Goal: Answer question/provide support: Share knowledge or assist other users

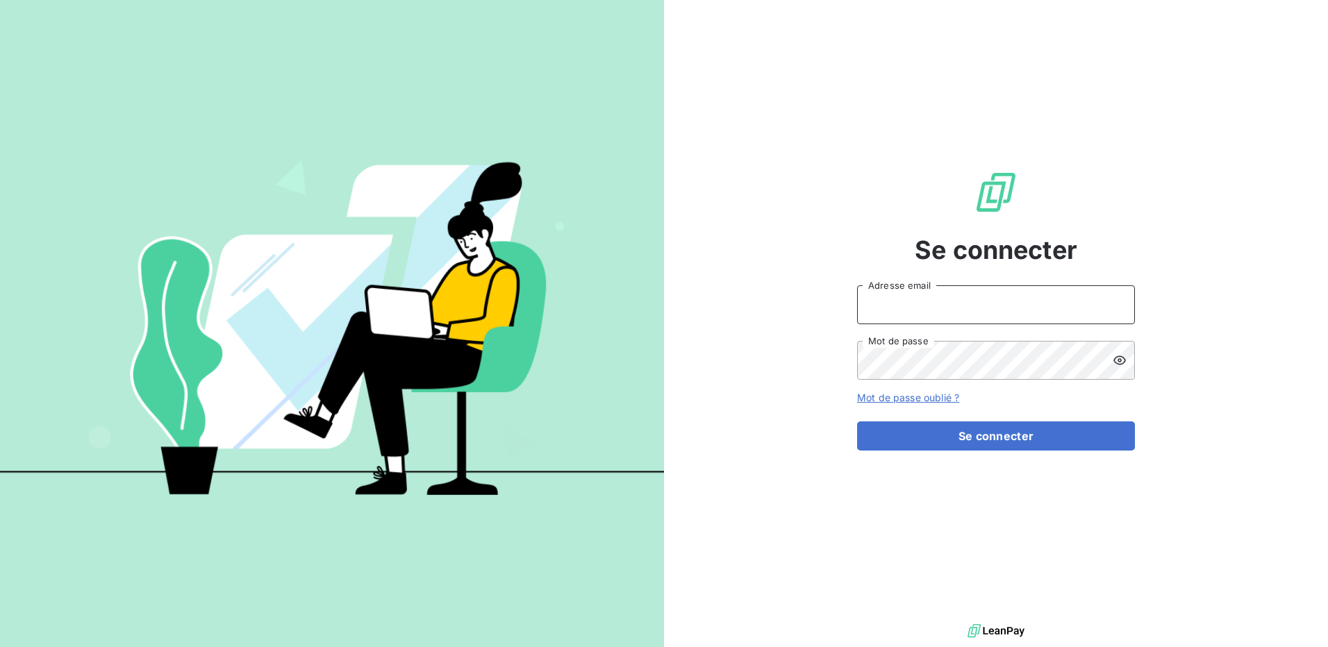
click at [1003, 296] on input "Adresse email" at bounding box center [996, 304] width 278 height 39
type input "[PERSON_NAME][EMAIL_ADDRESS][DOMAIN_NAME]"
click at [857, 421] on button "Se connecter" at bounding box center [996, 435] width 278 height 29
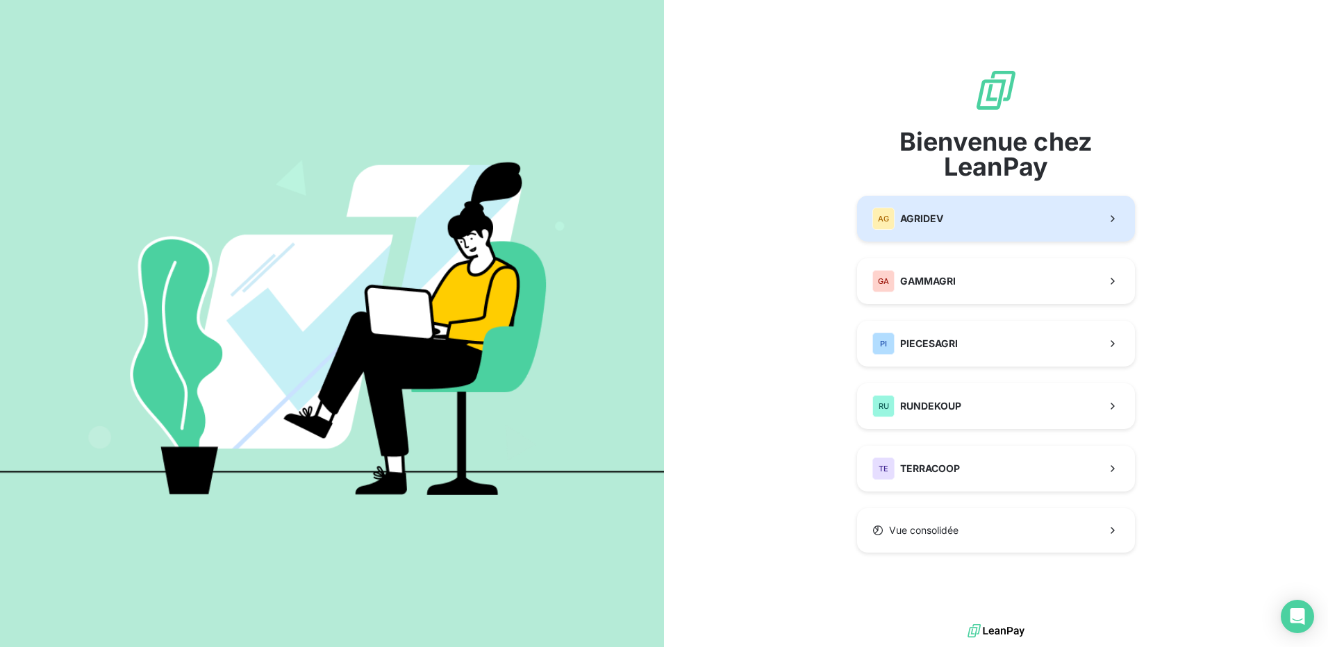
click at [1007, 215] on button "AG AGRIDEV" at bounding box center [996, 219] width 278 height 46
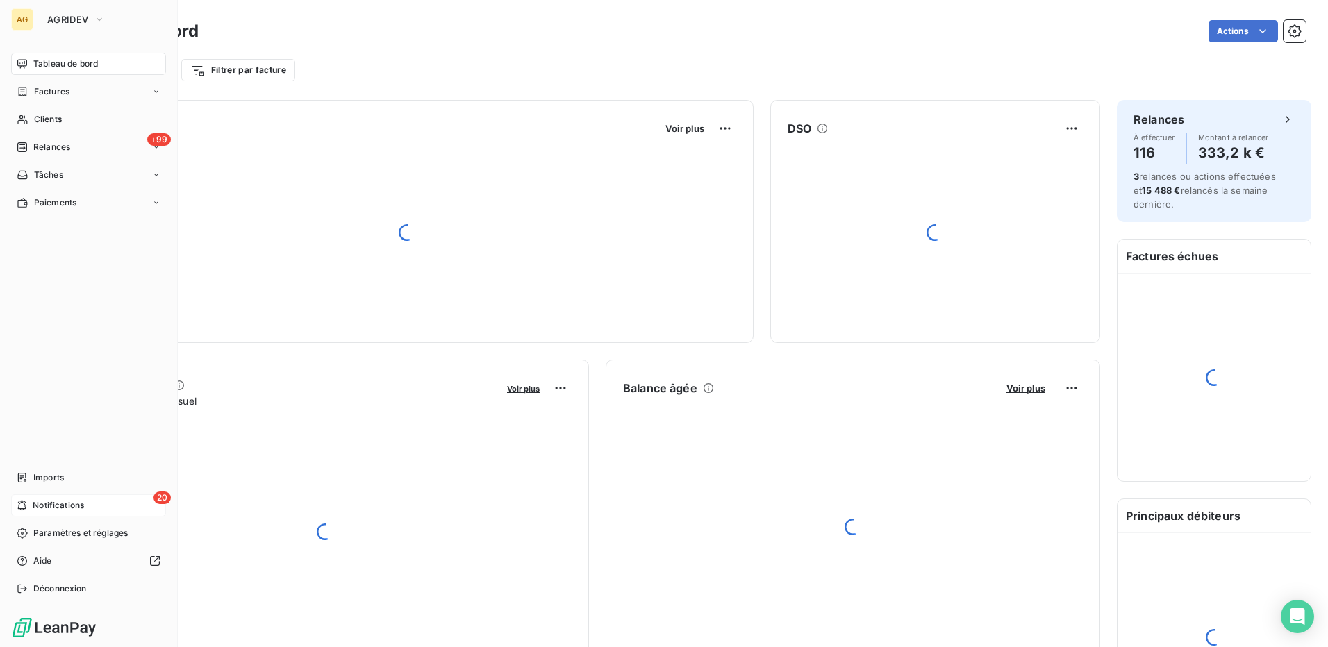
click at [25, 502] on icon at bounding box center [22, 506] width 8 height 10
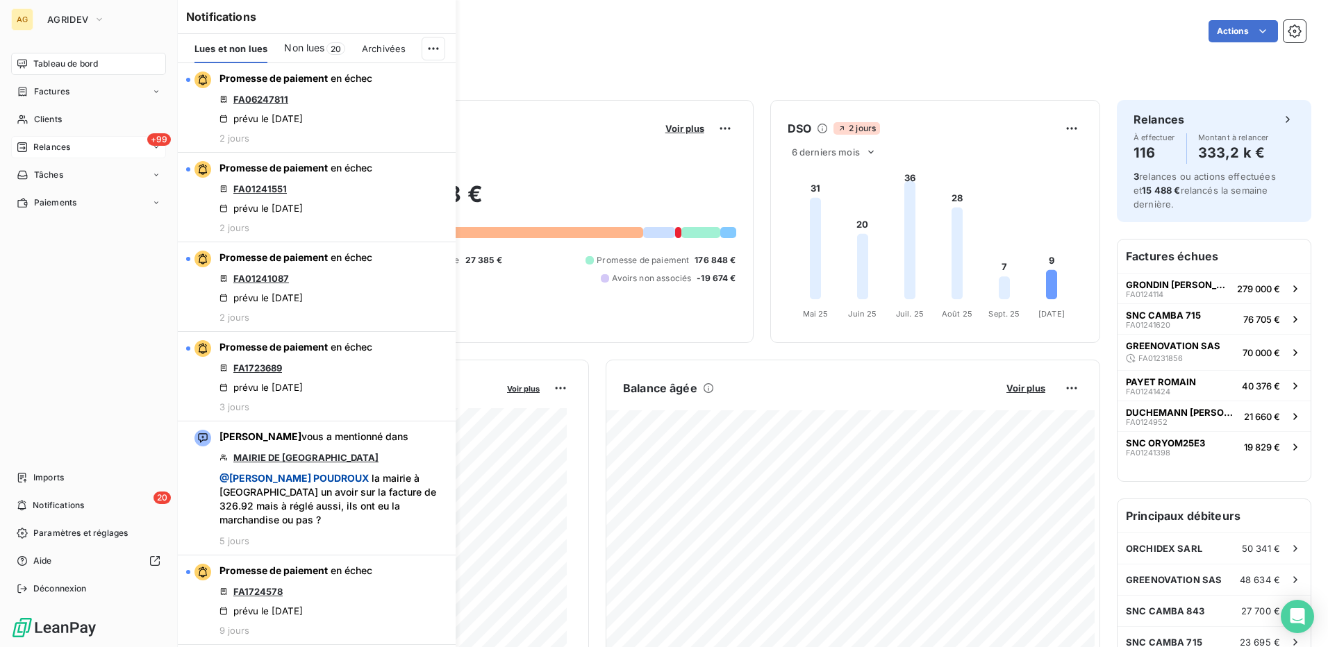
click at [49, 147] on span "Relances" at bounding box center [51, 147] width 37 height 12
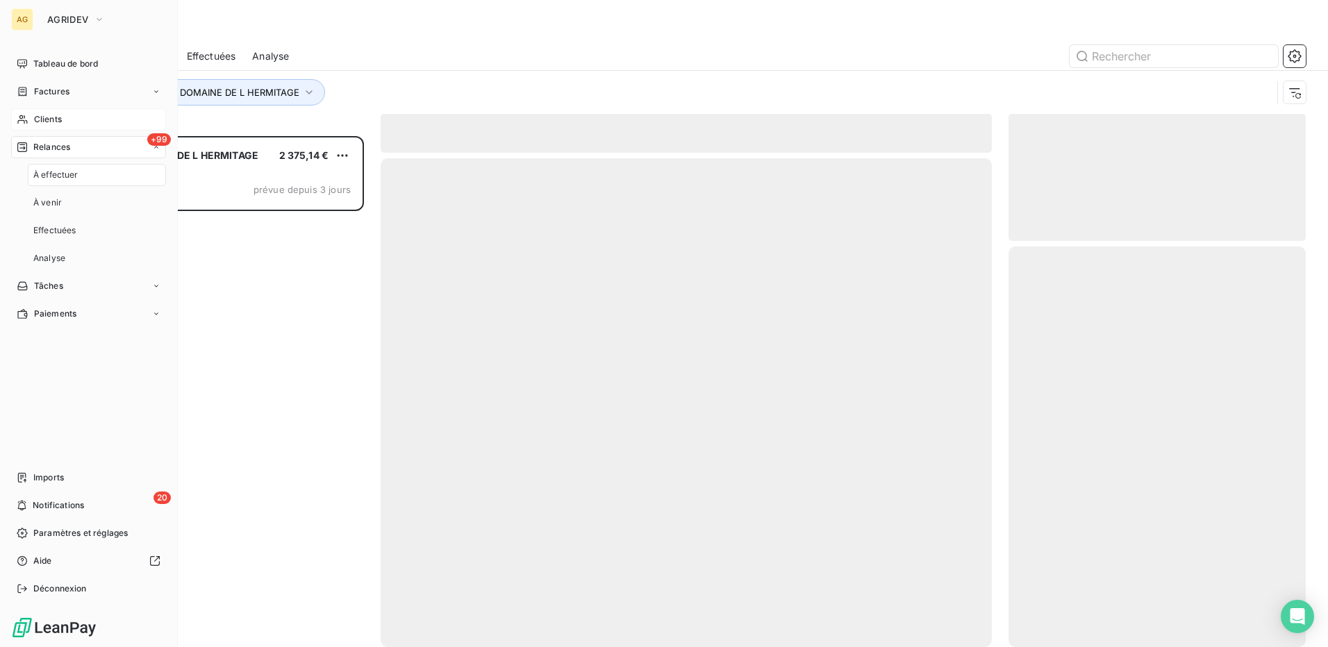
scroll to position [501, 287]
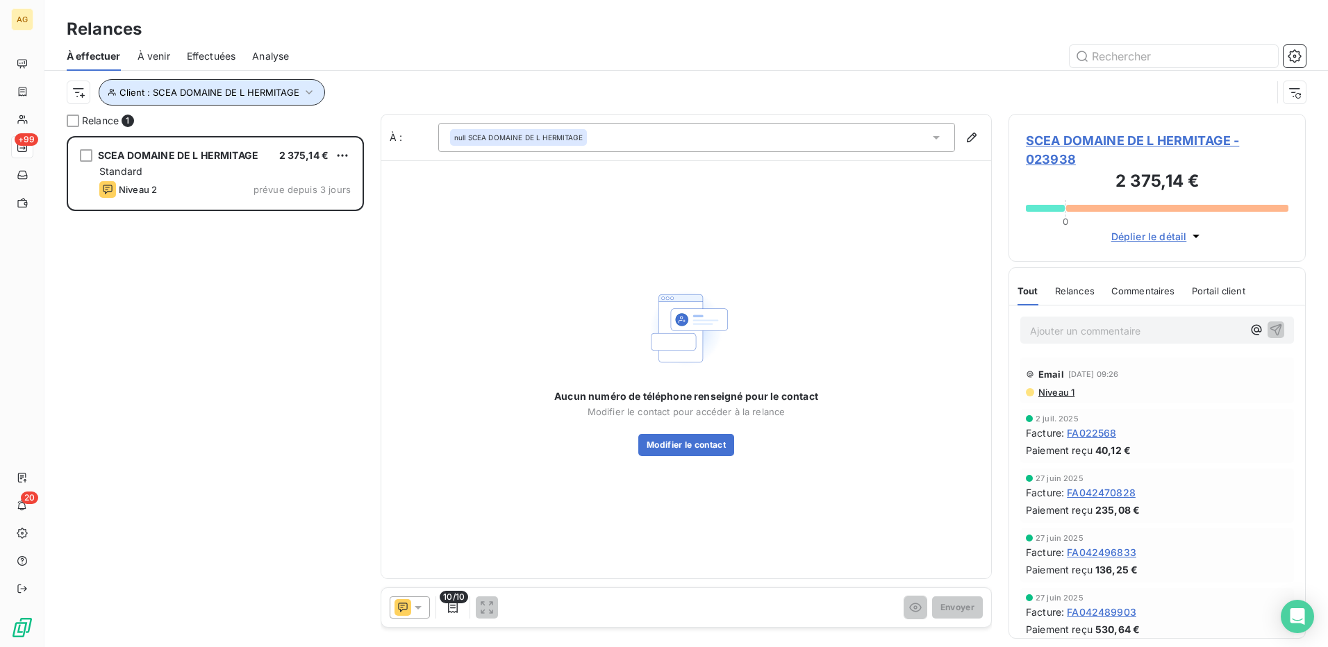
click at [306, 91] on icon "button" at bounding box center [309, 92] width 7 height 4
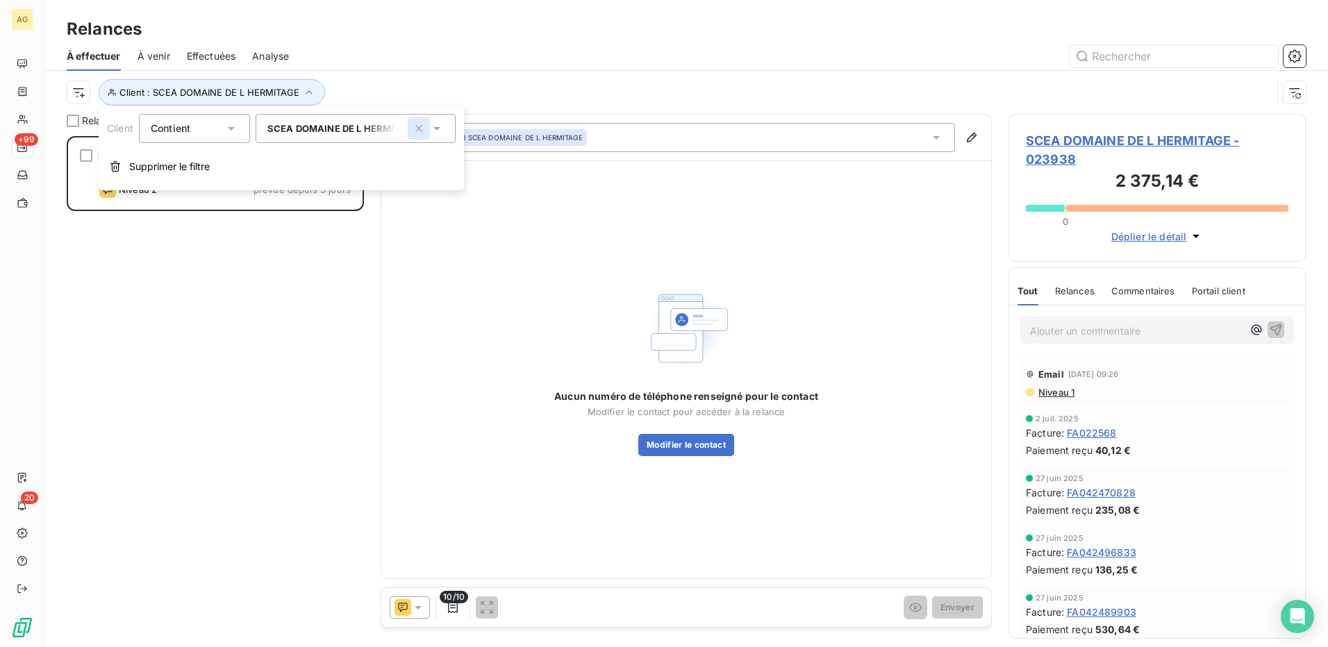
click at [417, 129] on icon "button" at bounding box center [418, 128] width 7 height 7
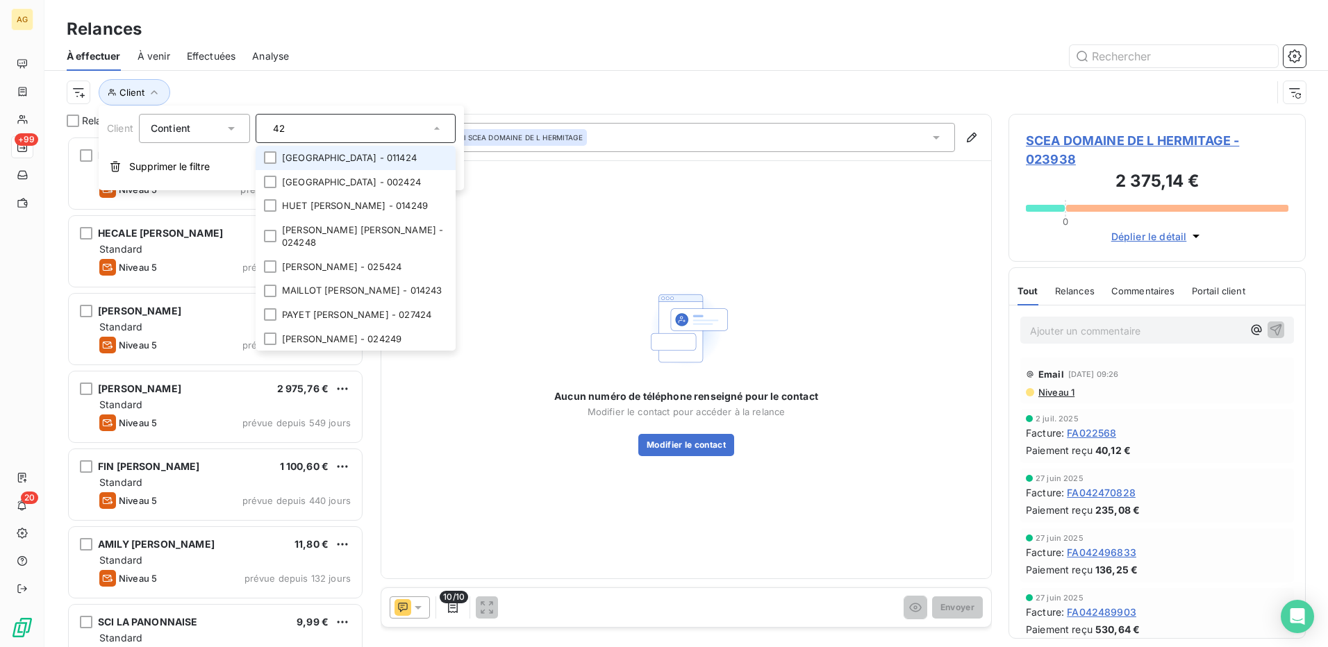
type input "4"
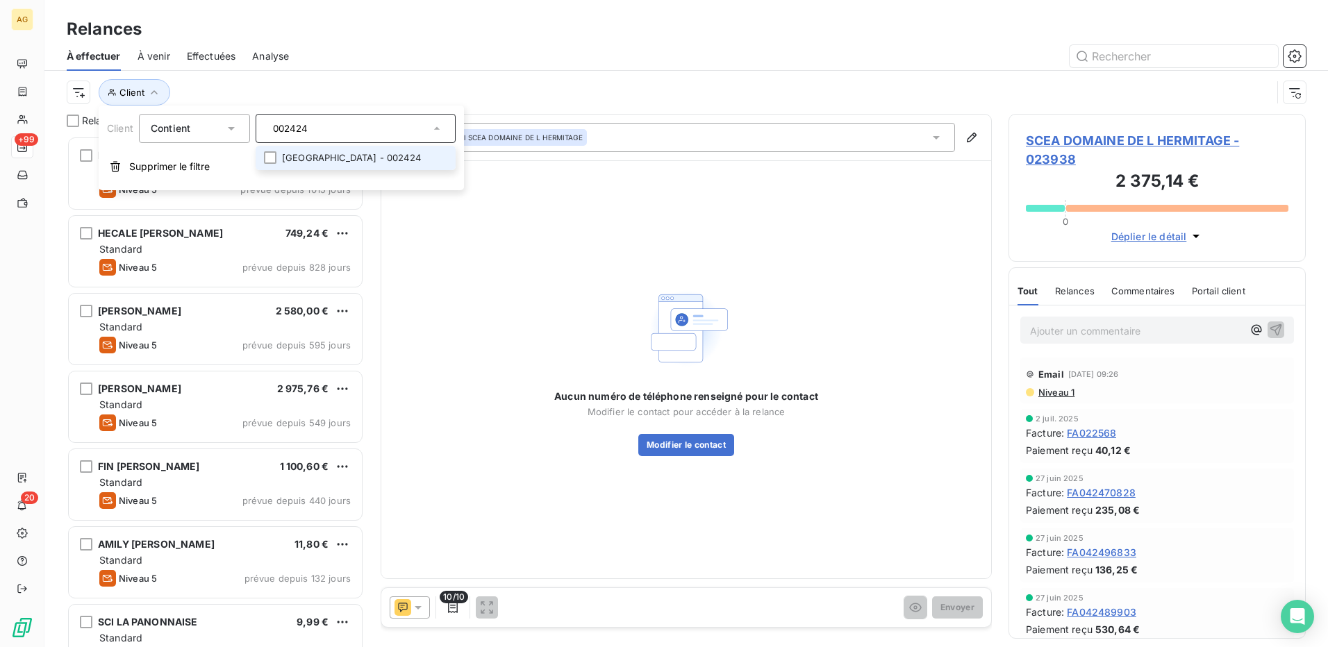
type input "002424"
click at [315, 153] on li "[GEOGRAPHIC_DATA] - 002424" at bounding box center [356, 158] width 200 height 24
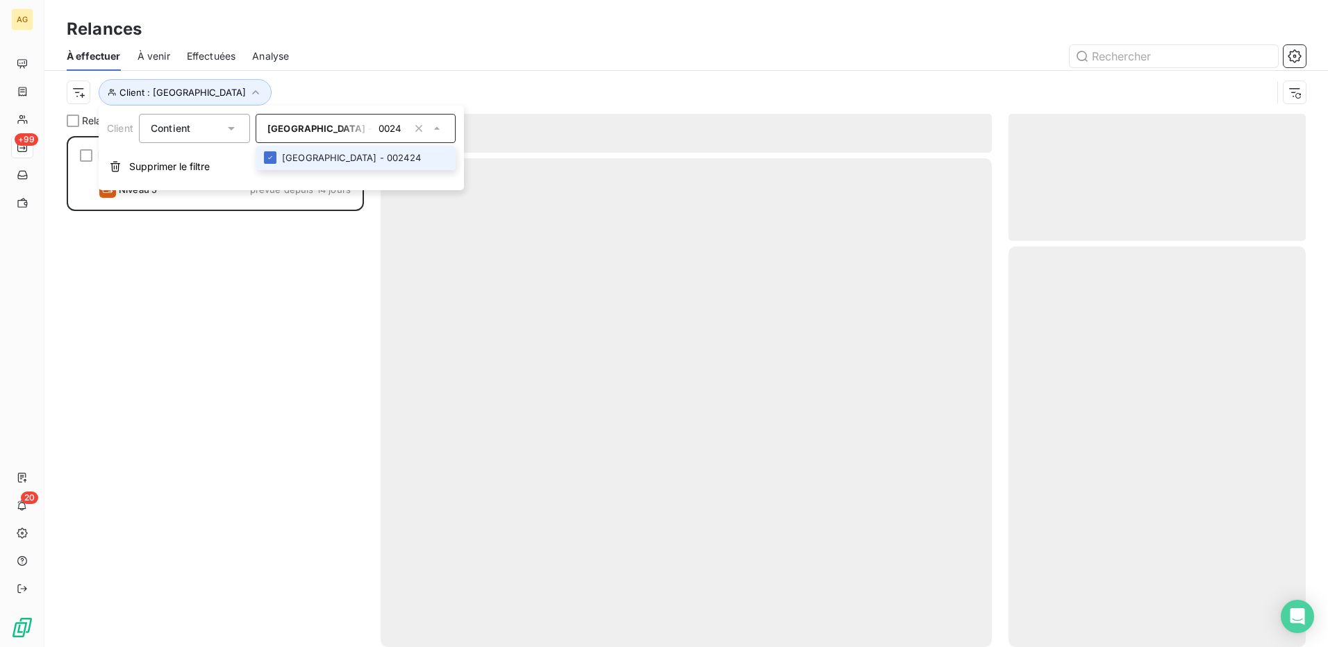
scroll to position [501, 287]
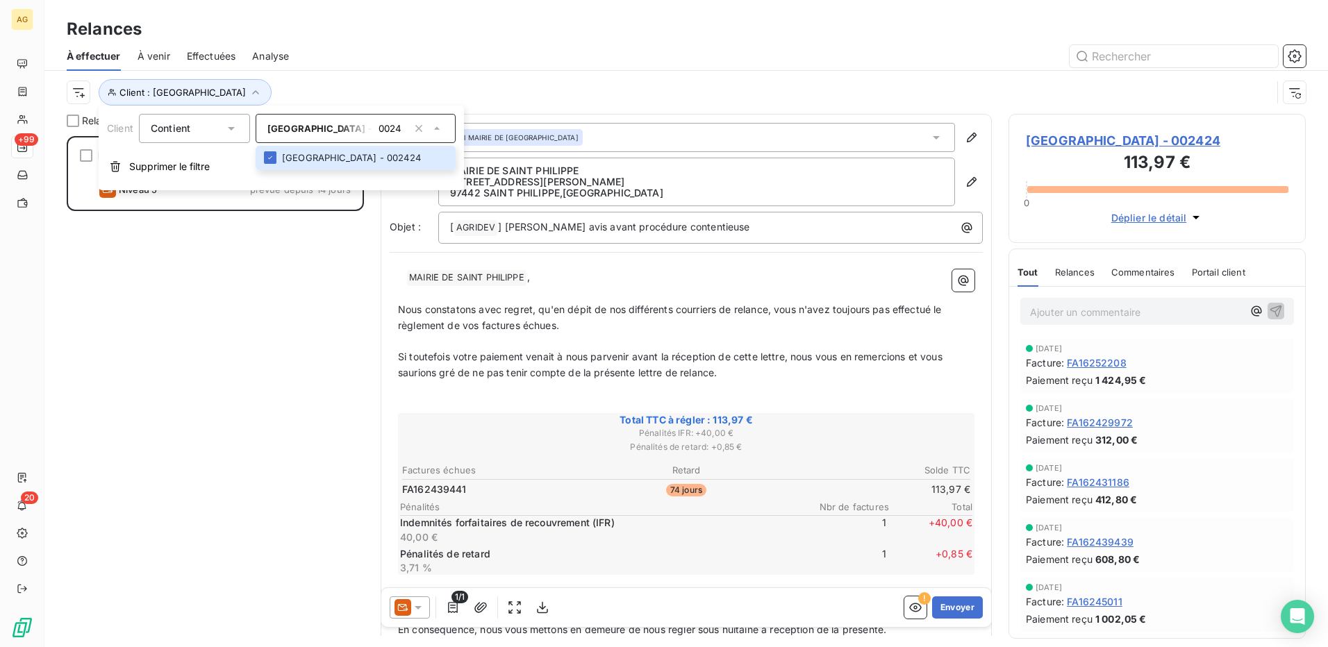
click at [1071, 273] on span "Relances" at bounding box center [1075, 272] width 40 height 11
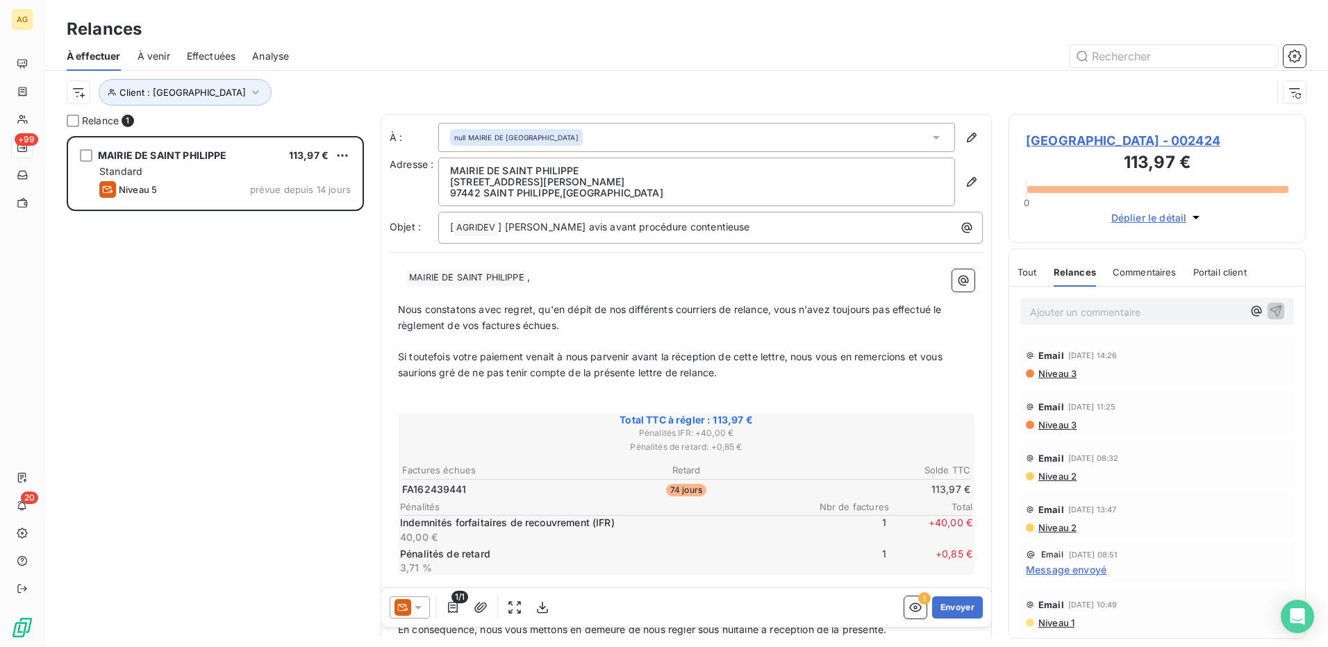
click at [1167, 274] on span "Commentaires" at bounding box center [1144, 272] width 64 height 11
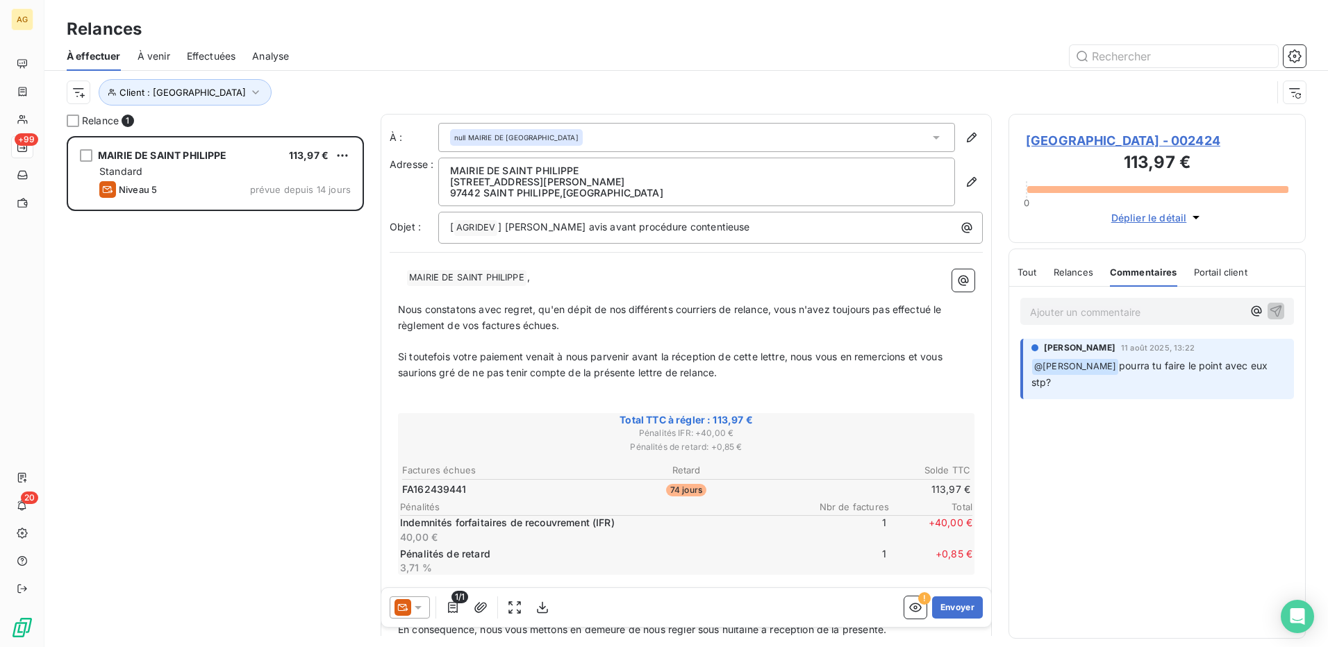
click at [1032, 269] on span "Tout" at bounding box center [1026, 272] width 19 height 11
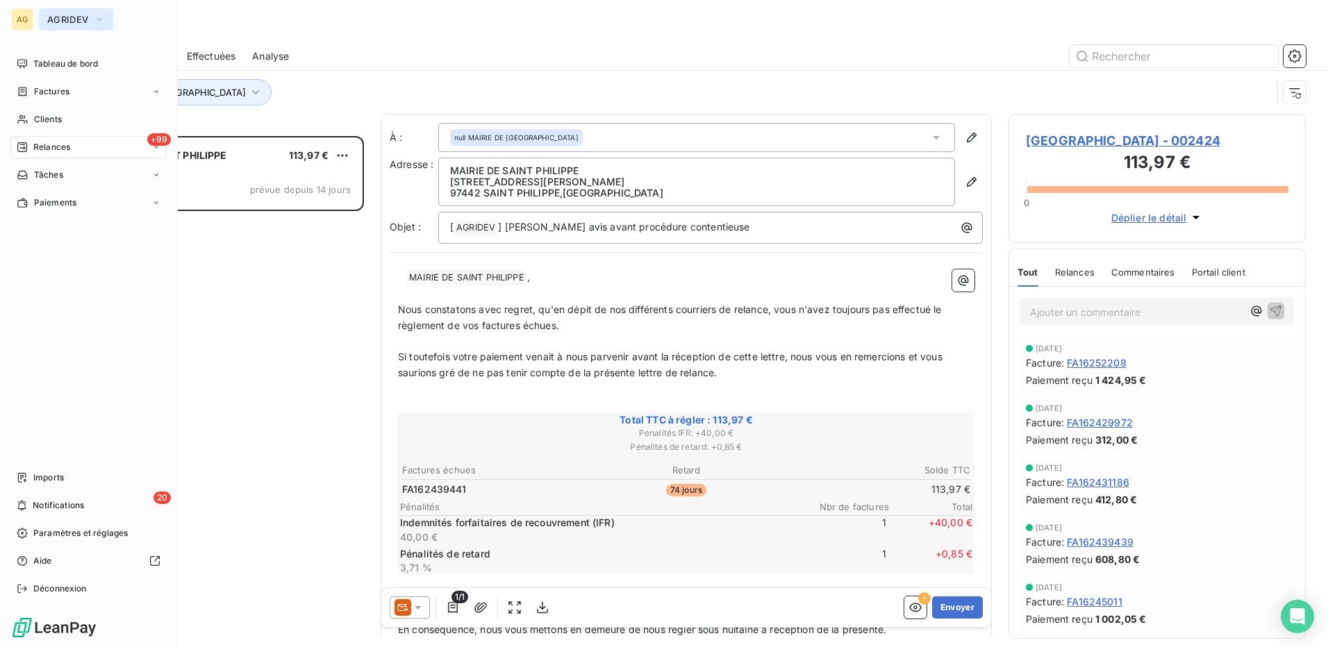
click at [44, 17] on button "AGRIDEV" at bounding box center [76, 19] width 74 height 22
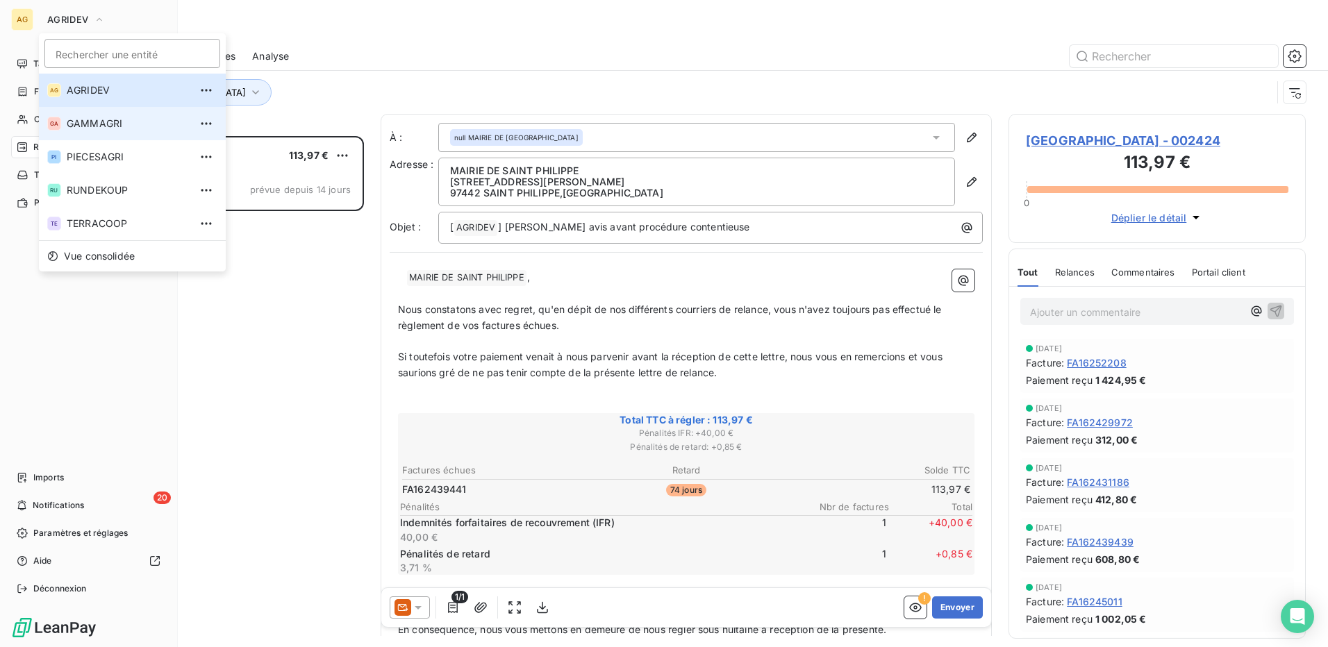
click at [95, 117] on span "GAMMAGRI" at bounding box center [128, 124] width 123 height 14
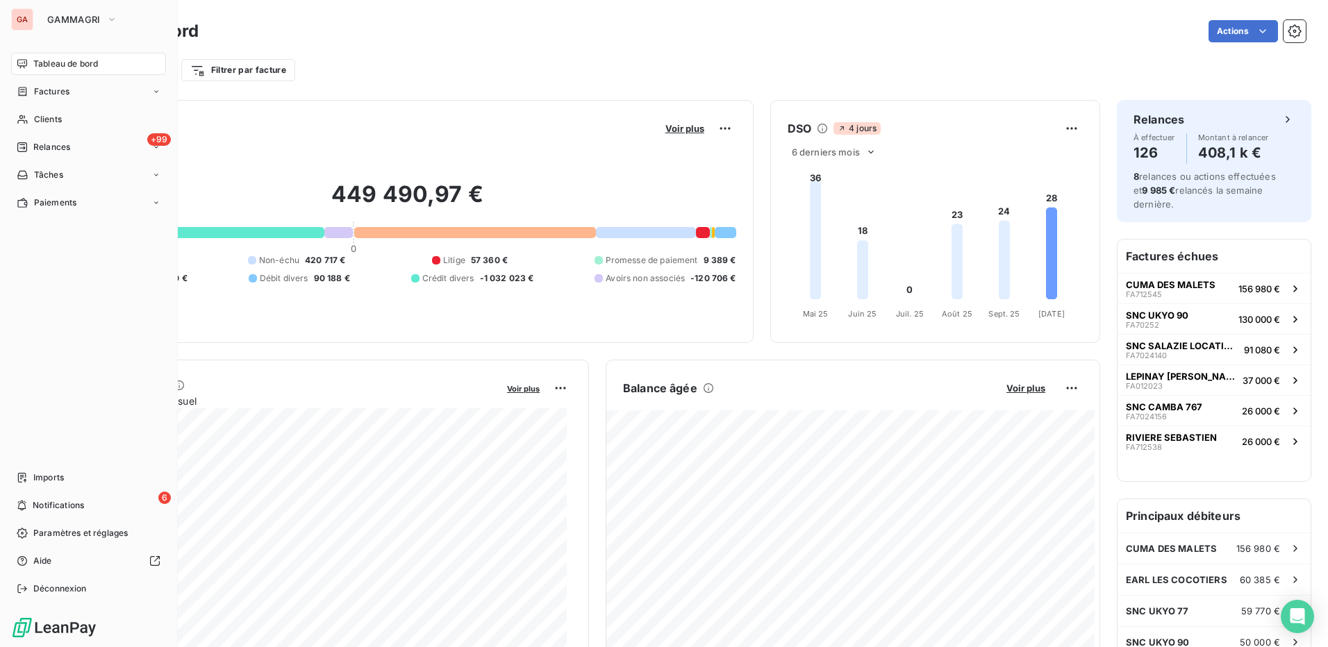
click at [28, 494] on nav "Imports 6 Notifications Paramètres et réglages Aide Déconnexion" at bounding box center [88, 533] width 155 height 133
click at [31, 501] on div "6 Notifications" at bounding box center [88, 505] width 155 height 22
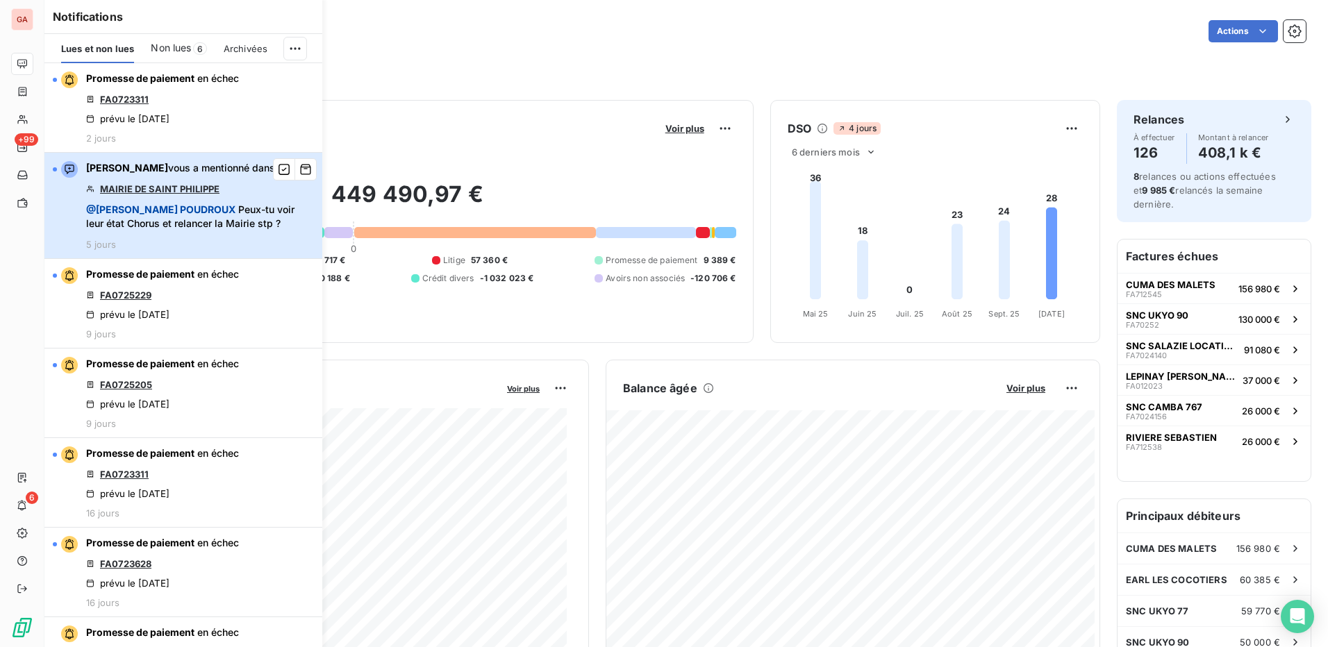
click at [206, 206] on span "@ [PERSON_NAME] Peux-tu voir leur état Chorus et relancer la Mairie stp ?" at bounding box center [200, 217] width 228 height 28
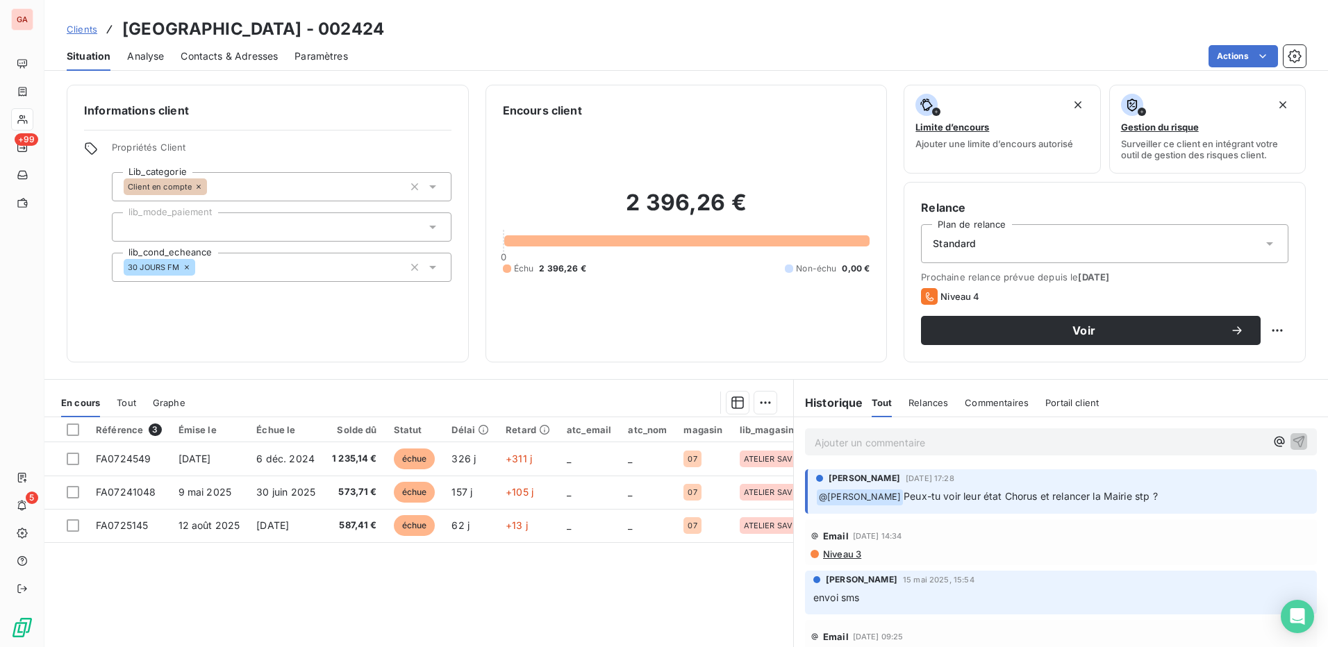
click at [906, 443] on p "Ajouter un commentaire ﻿" at bounding box center [1039, 442] width 451 height 17
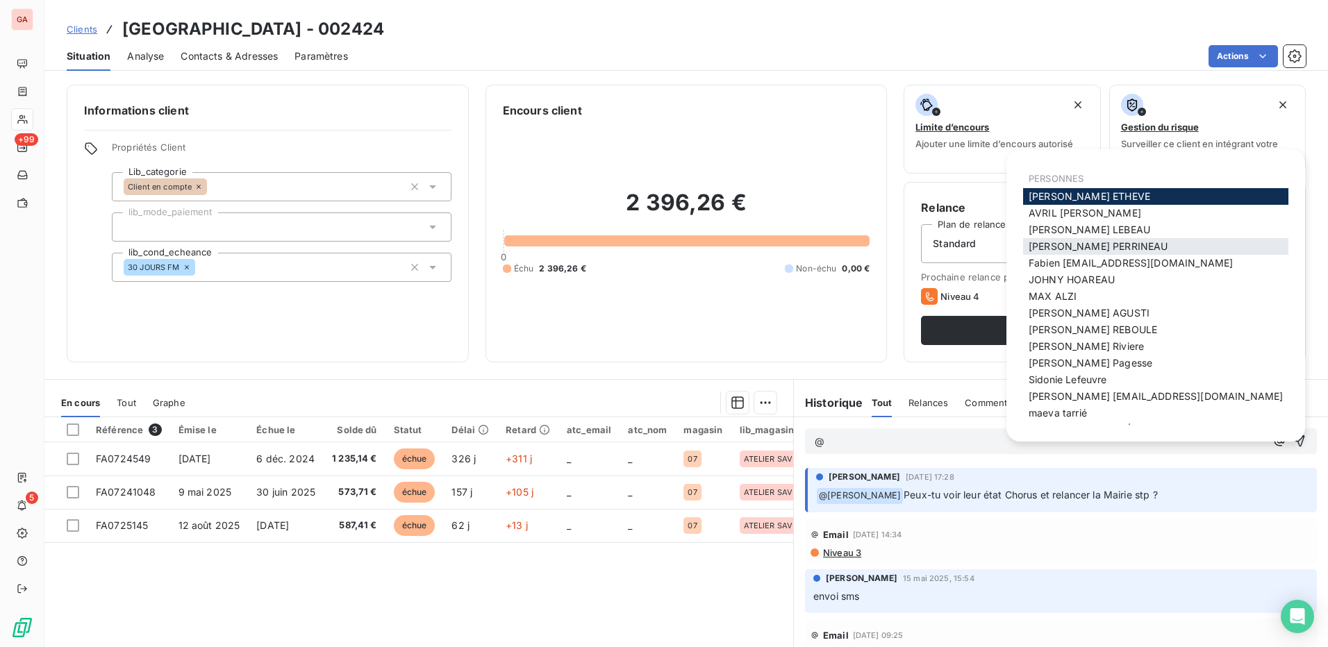
click at [1084, 249] on span "[PERSON_NAME]" at bounding box center [1097, 246] width 139 height 12
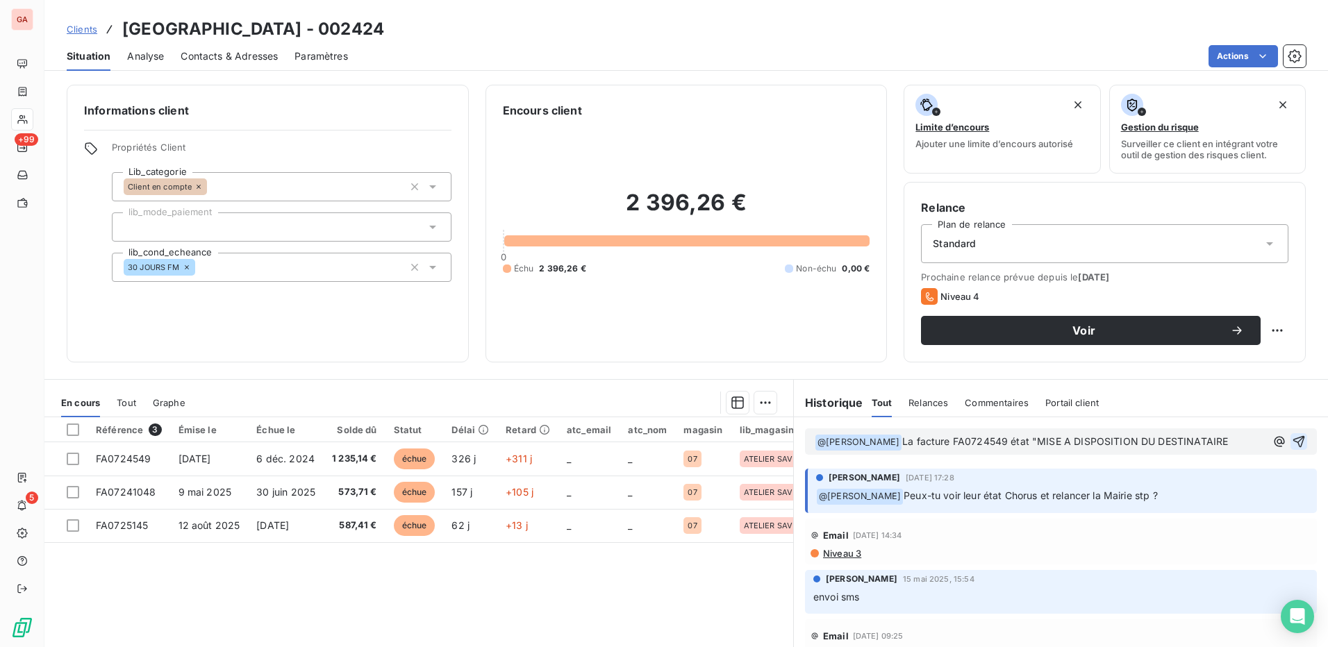
click at [1291, 437] on icon "button" at bounding box center [1298, 442] width 14 height 14
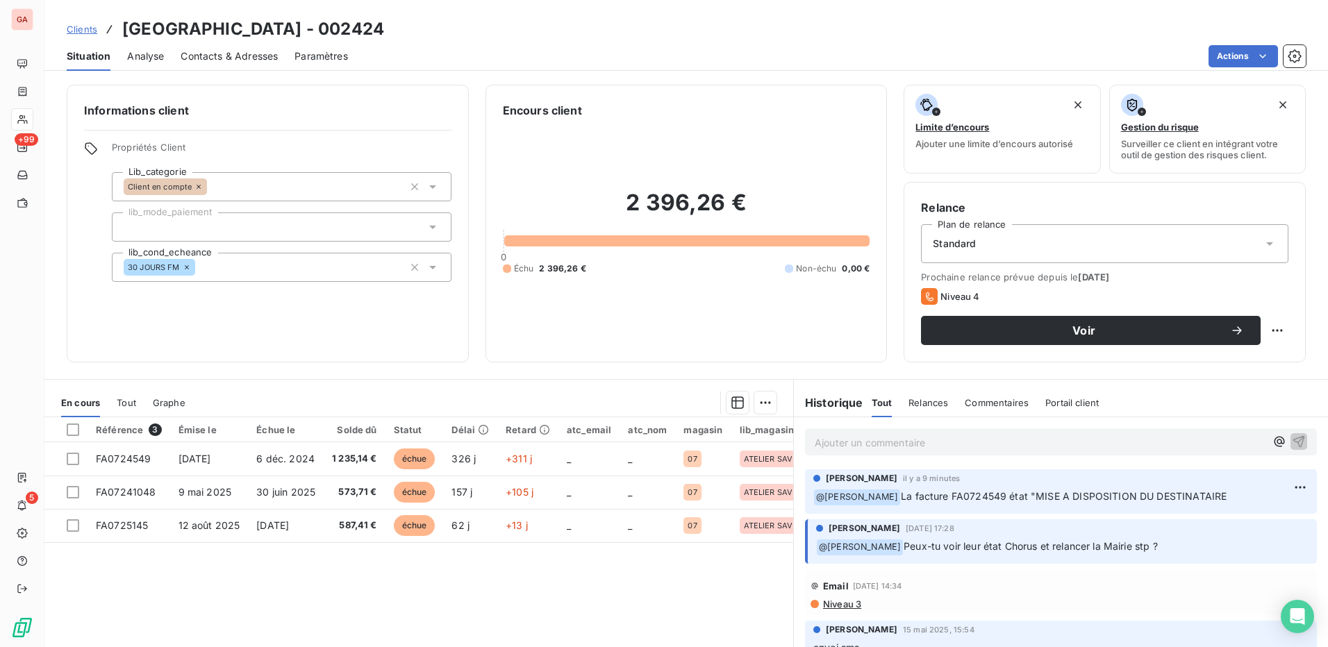
click at [1145, 445] on p "Ajouter un commentaire ﻿" at bounding box center [1039, 442] width 451 height 17
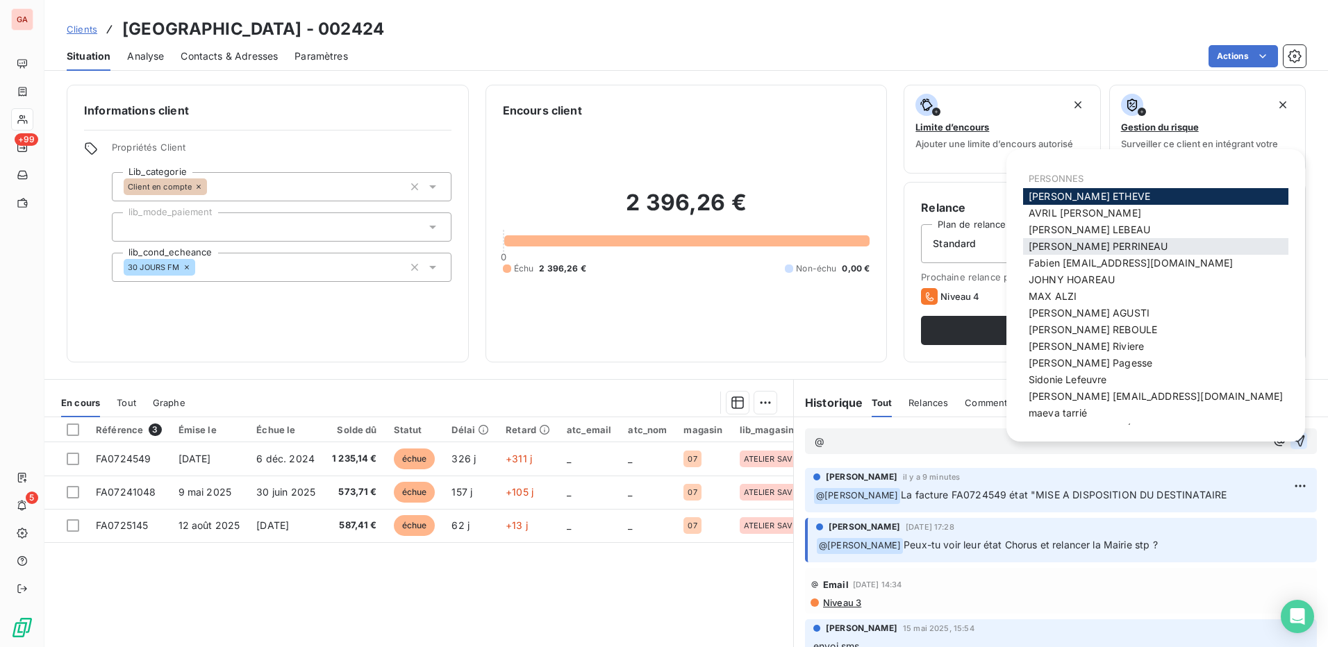
click at [1084, 246] on span "[PERSON_NAME]" at bounding box center [1097, 246] width 139 height 12
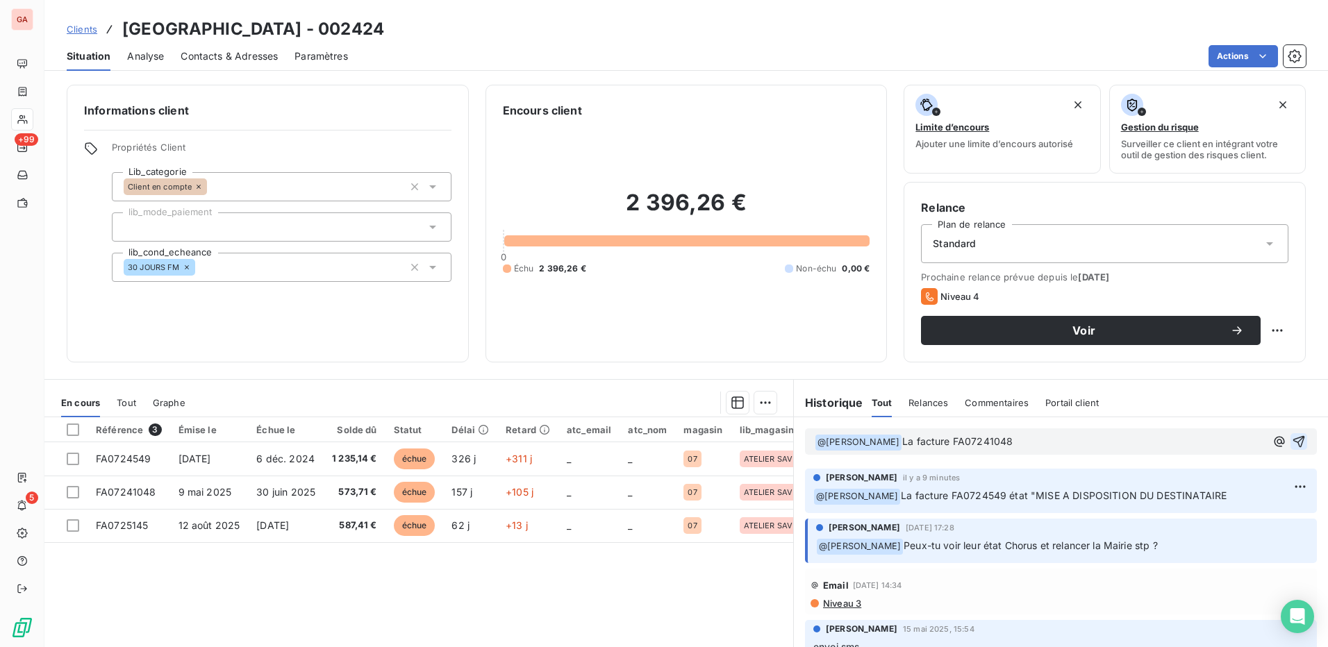
drag, startPoint x: 912, startPoint y: 440, endPoint x: 935, endPoint y: 450, distance: 25.2
click at [913, 441] on span "La facture FA07241048" at bounding box center [957, 441] width 110 height 12
drag, startPoint x: 953, startPoint y: 443, endPoint x: 994, endPoint y: 455, distance: 42.8
click at [954, 443] on span "Les facture FA07241048" at bounding box center [959, 441] width 115 height 12
click at [1057, 442] on p "﻿ @ [PERSON_NAME] ﻿ Les factures FA07241048" at bounding box center [1039, 442] width 451 height 17
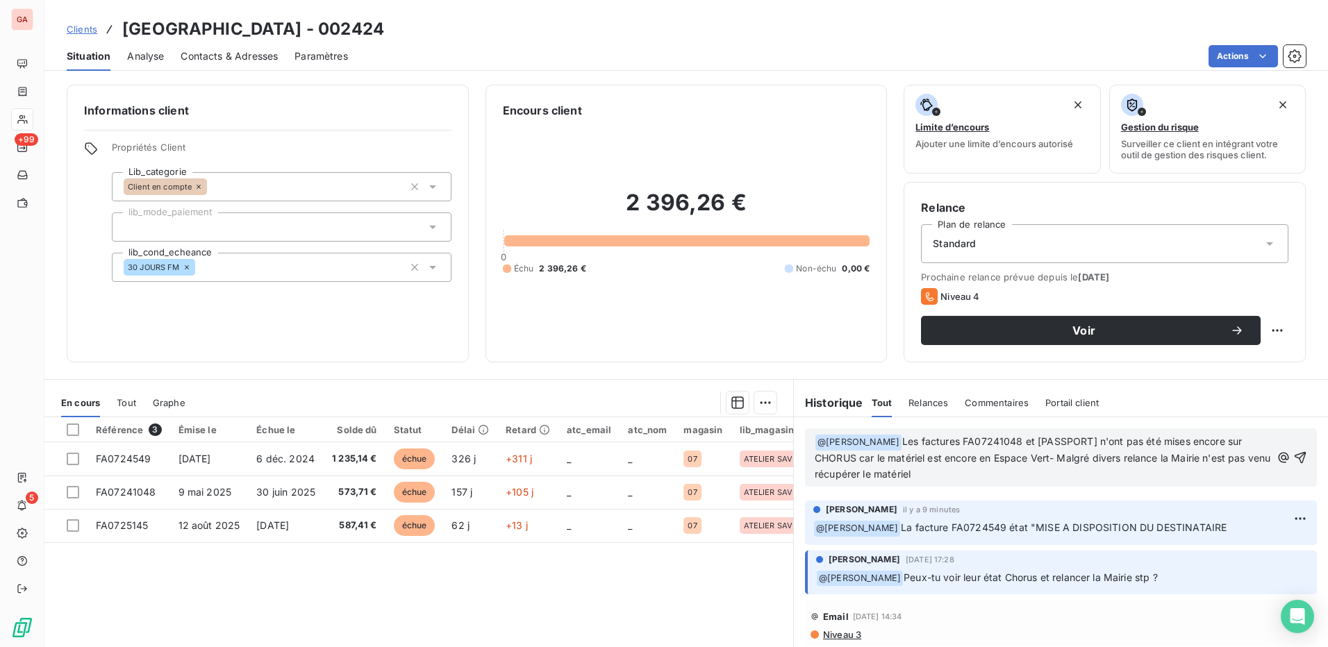
click at [1293, 455] on icon "button" at bounding box center [1300, 458] width 14 height 14
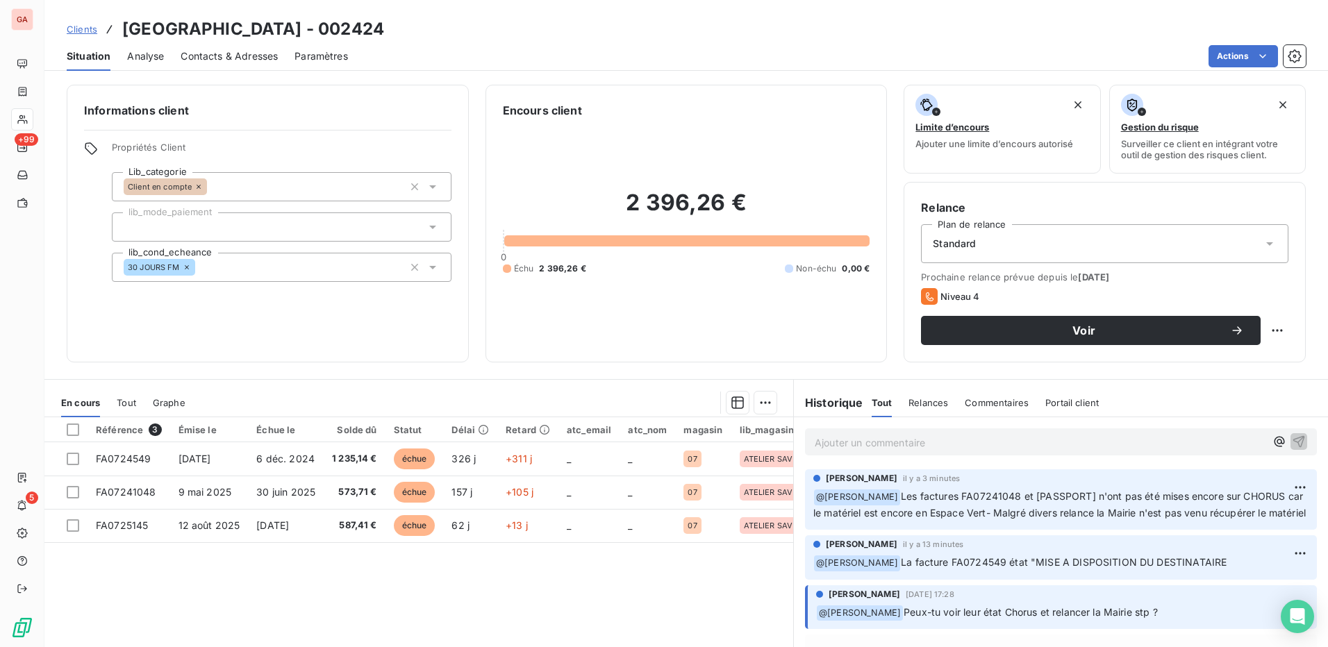
click at [960, 445] on p "Ajouter un commentaire ﻿" at bounding box center [1039, 442] width 451 height 17
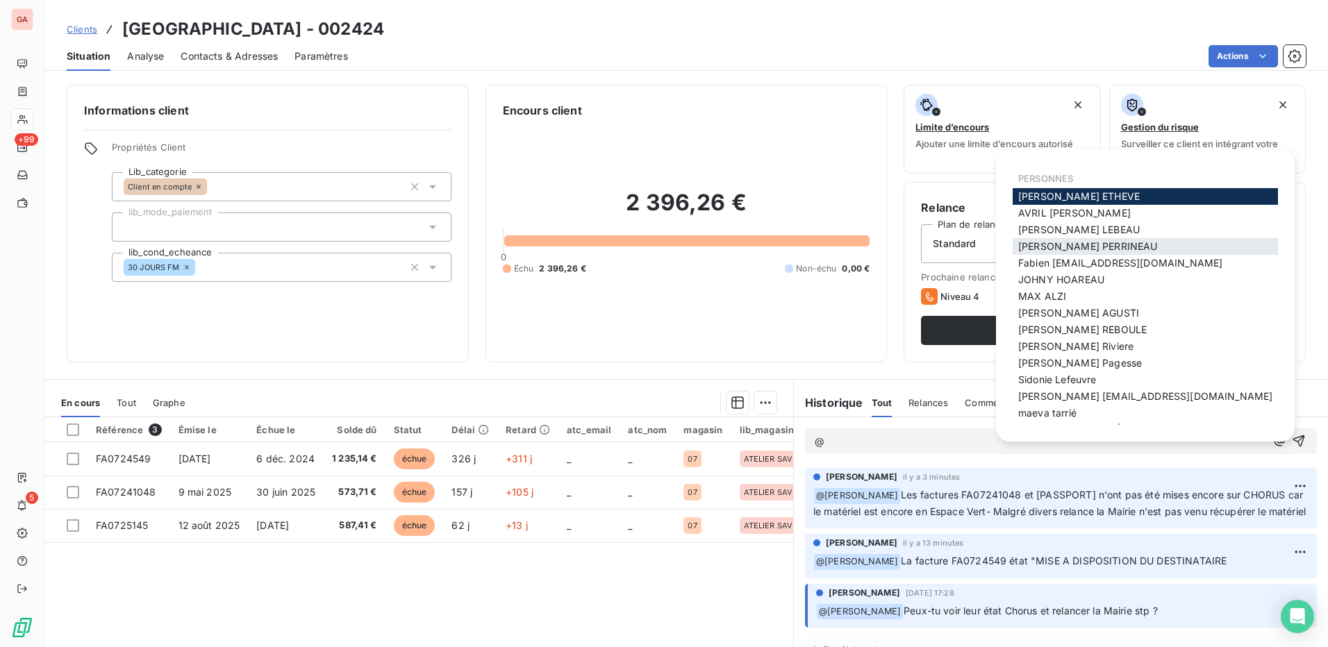
click at [1071, 245] on span "[PERSON_NAME]" at bounding box center [1087, 246] width 139 height 12
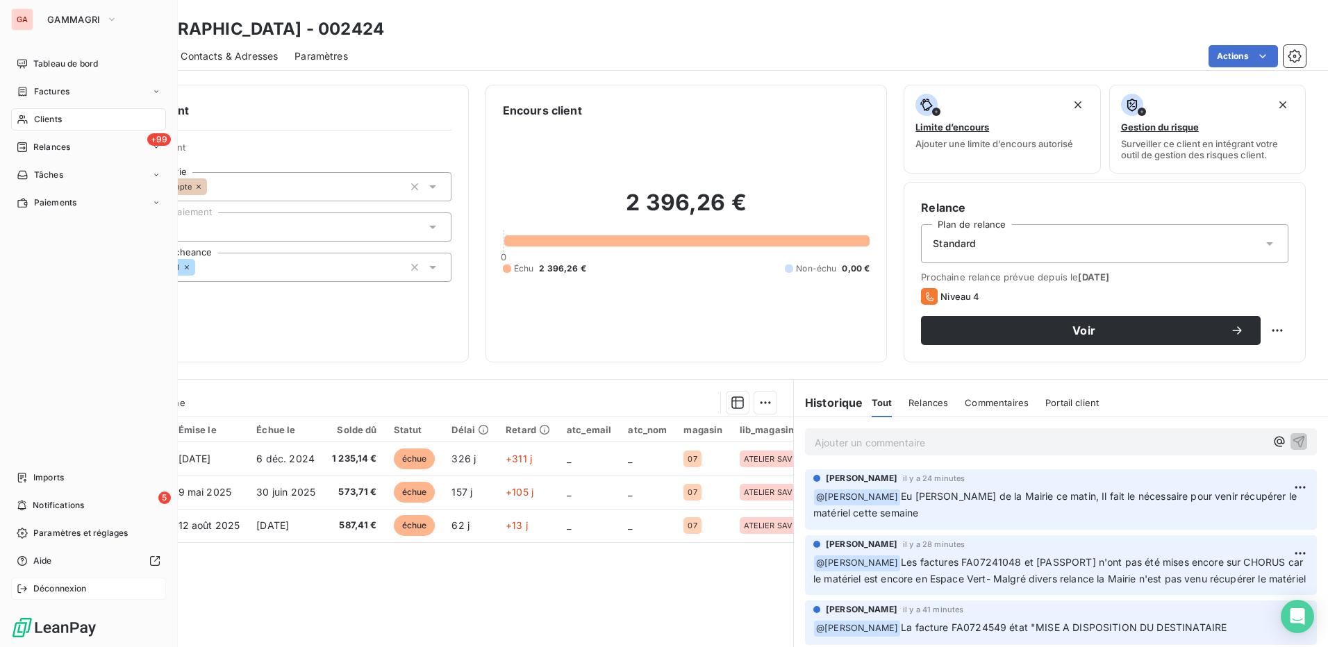
click at [35, 590] on div "Déconnexion" at bounding box center [88, 589] width 155 height 22
